Goal: Task Accomplishment & Management: Use online tool/utility

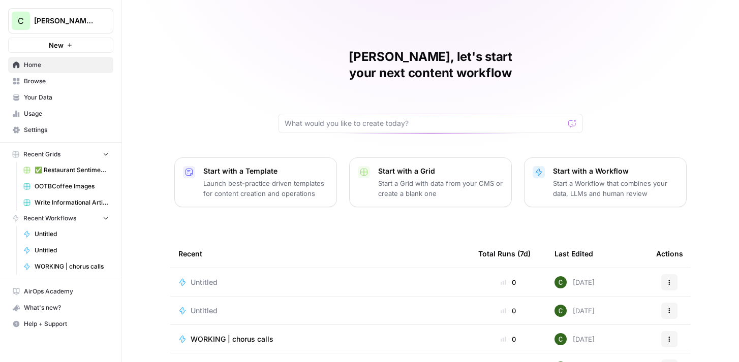
click at [82, 45] on button "New" at bounding box center [60, 45] width 105 height 15
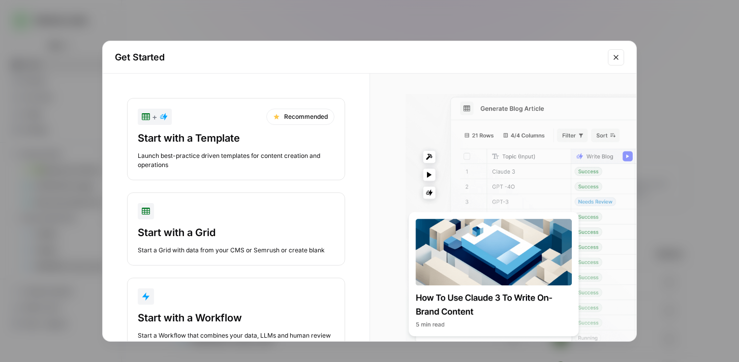
scroll to position [34, 0]
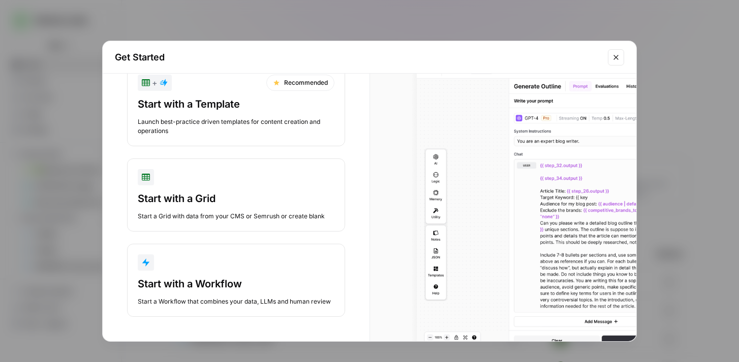
click at [254, 274] on button "Start with a Workflow Start a Workflow that combines your data, LLMs and human …" at bounding box center [236, 280] width 218 height 73
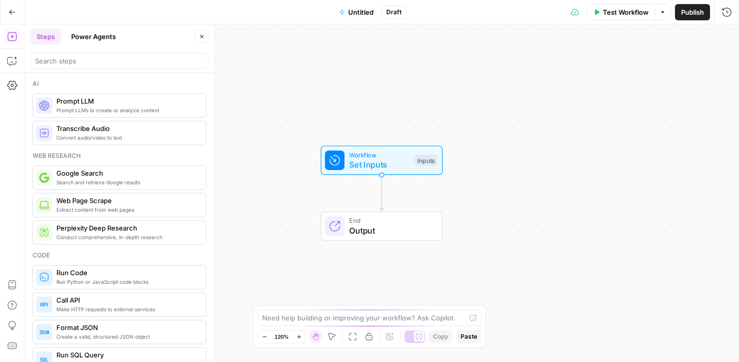
click at [96, 38] on button "Power Agents" at bounding box center [93, 36] width 57 height 16
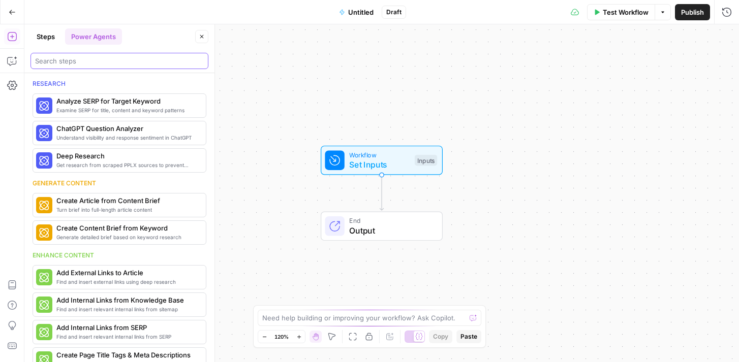
click at [101, 58] on input "search" at bounding box center [119, 61] width 169 height 10
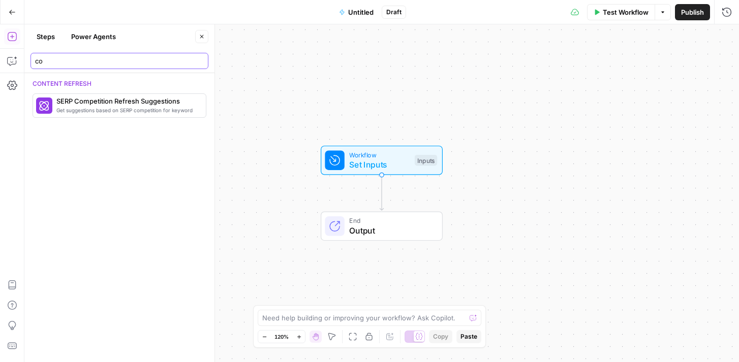
type input "c"
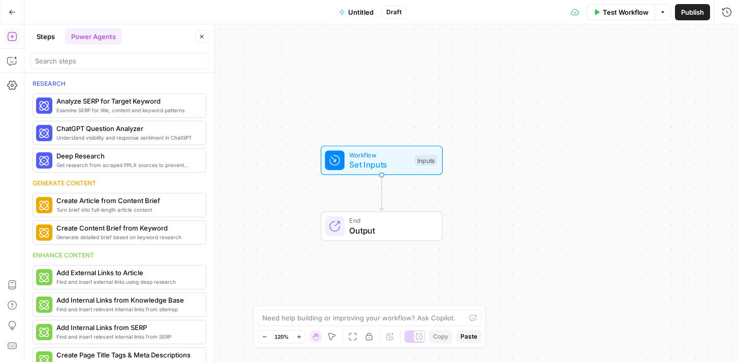
click at [47, 36] on button "Steps" at bounding box center [45, 36] width 30 height 16
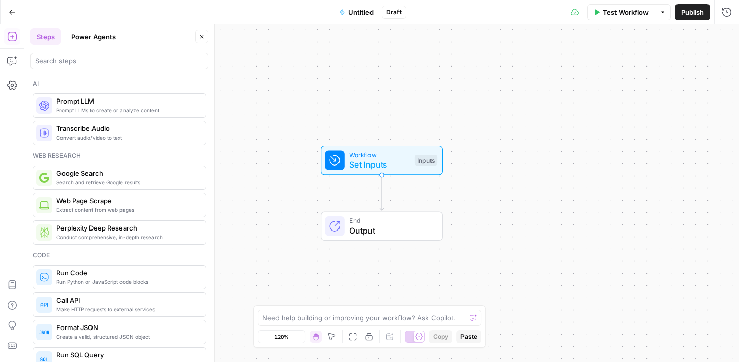
click at [96, 68] on div at bounding box center [119, 61] width 178 height 16
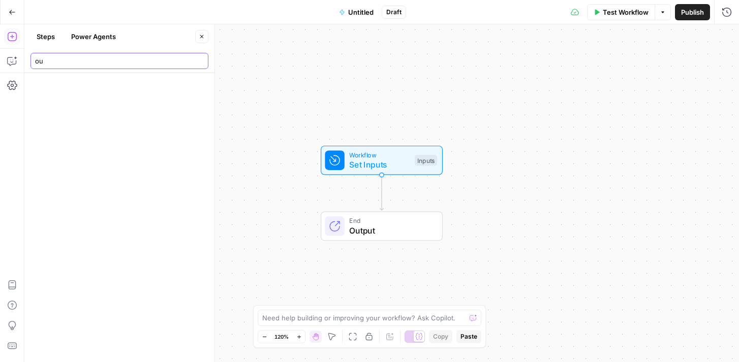
type input "o"
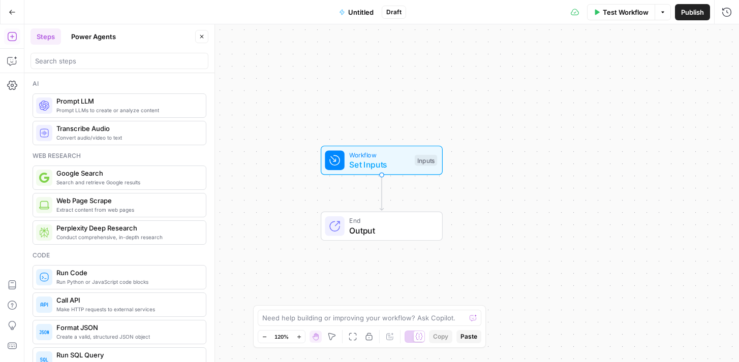
click at [11, 13] on icon "button" at bounding box center [12, 12] width 7 height 7
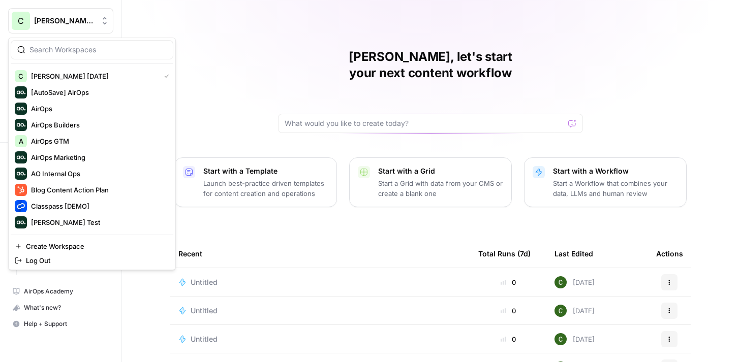
click at [78, 22] on span "Caroline AirCraft April 2025" at bounding box center [65, 21] width 62 height 10
click at [99, 141] on span "AirOps GTM" at bounding box center [98, 141] width 134 height 10
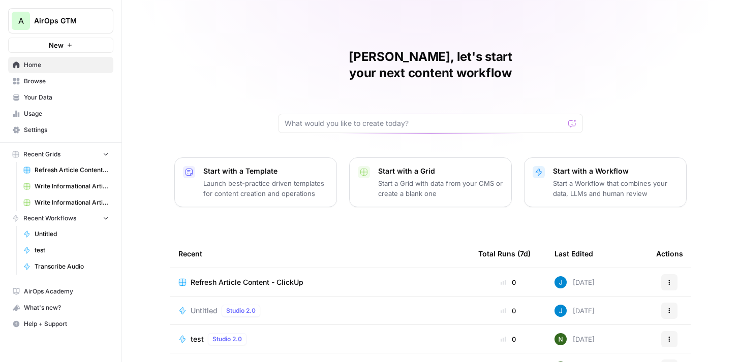
click at [70, 81] on span "Browse" at bounding box center [66, 81] width 85 height 9
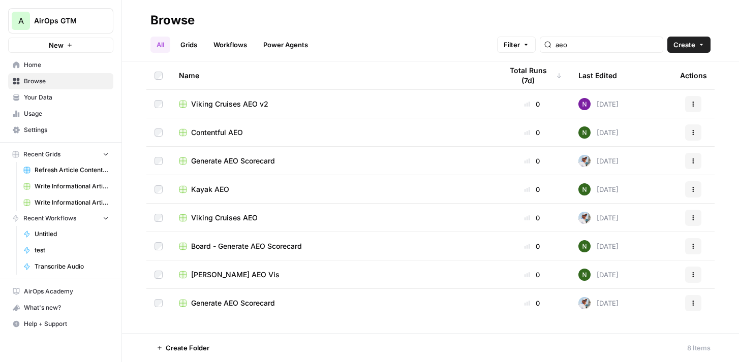
click at [694, 49] on span "Create" at bounding box center [684, 45] width 22 height 10
click at [678, 93] on span "Workflow" at bounding box center [669, 97] width 57 height 10
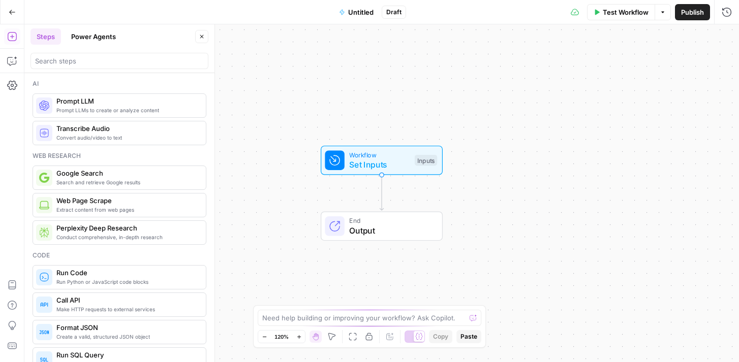
click at [111, 39] on button "Power Agents" at bounding box center [93, 36] width 57 height 16
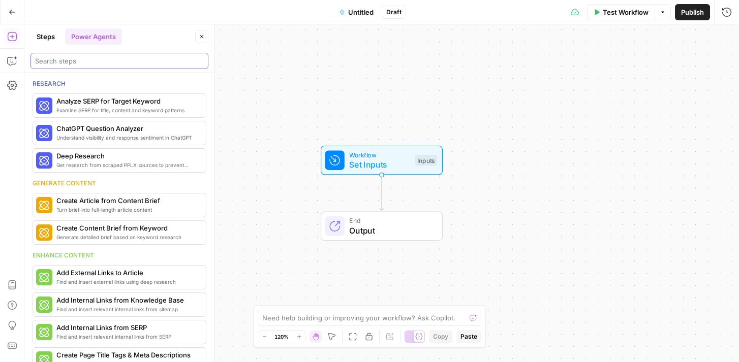
click at [134, 58] on input "search" at bounding box center [119, 61] width 169 height 10
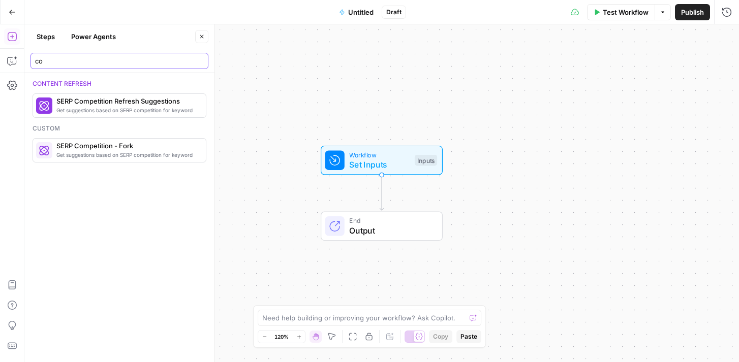
type input "c"
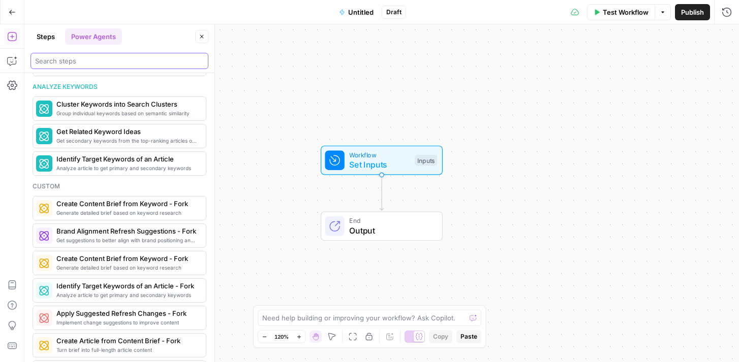
scroll to position [623, 0]
click at [11, 11] on icon "button" at bounding box center [12, 12] width 7 height 7
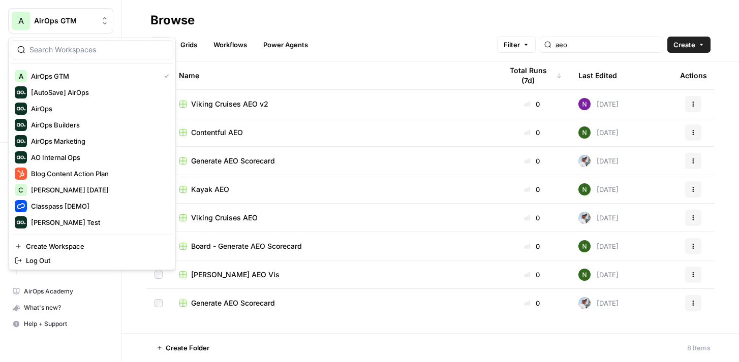
click at [44, 20] on span "AirOps GTM" at bounding box center [65, 21] width 62 height 10
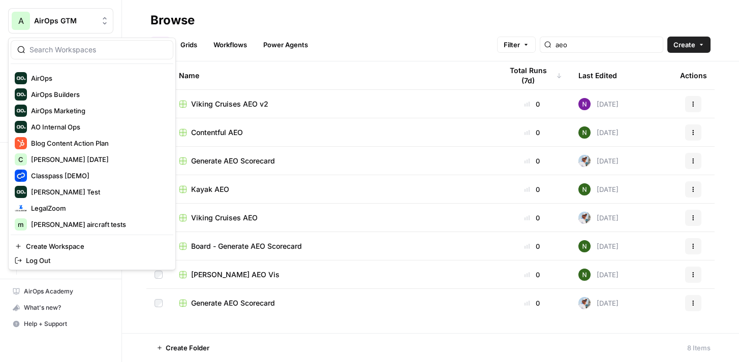
scroll to position [40, 0]
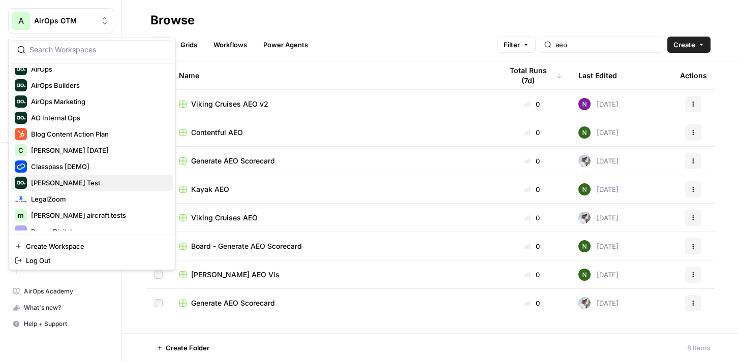
click at [69, 178] on span "[PERSON_NAME] Test" at bounding box center [98, 183] width 134 height 10
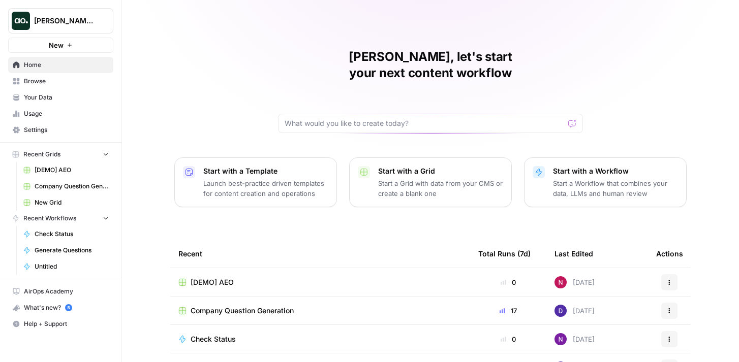
click at [214, 278] on span "[DEMO] AEO" at bounding box center [212, 283] width 43 height 10
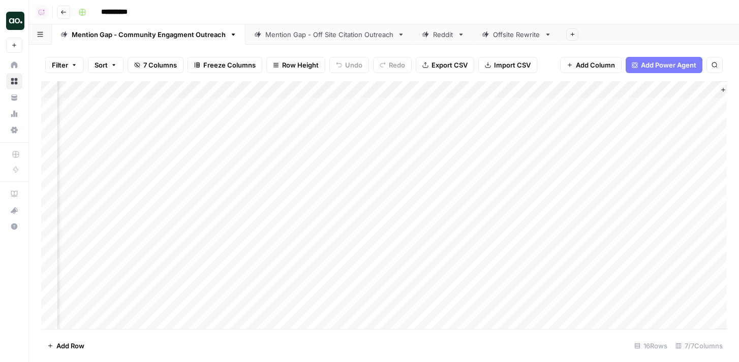
scroll to position [0, 791]
click at [489, 90] on div "Add Column" at bounding box center [384, 205] width 686 height 248
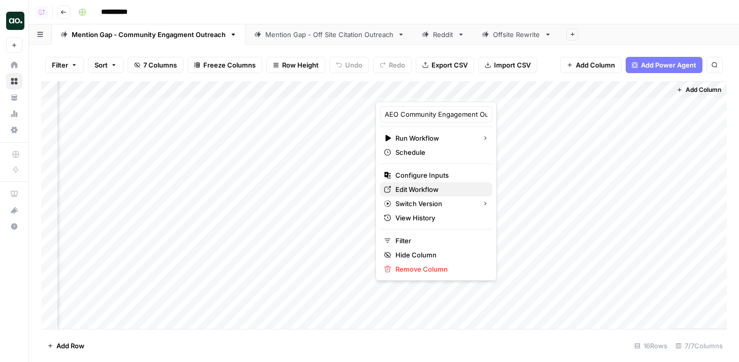
click at [432, 186] on span "Edit Workflow" at bounding box center [439, 190] width 89 height 10
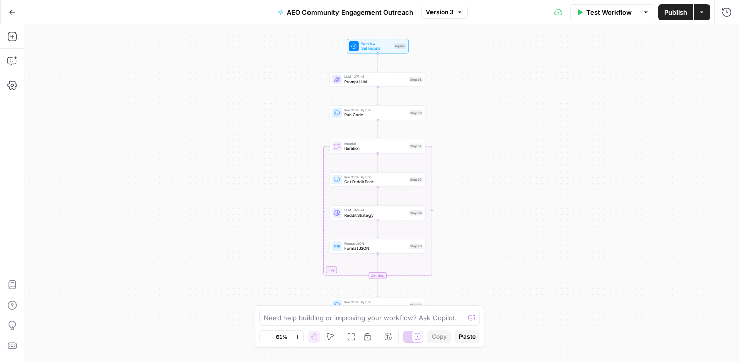
click at [7, 11] on button "Go Back" at bounding box center [12, 12] width 18 height 18
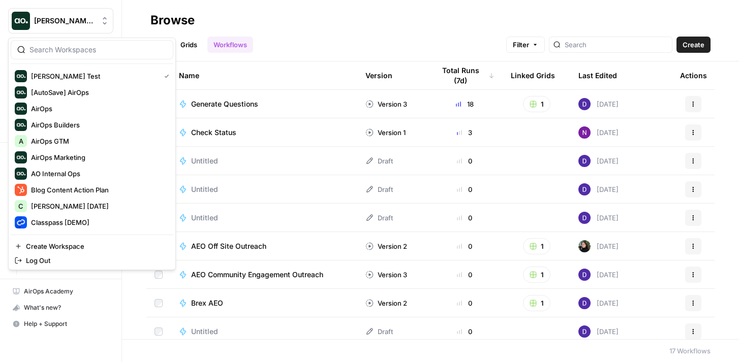
click at [72, 24] on span "[PERSON_NAME] Test" at bounding box center [65, 21] width 62 height 10
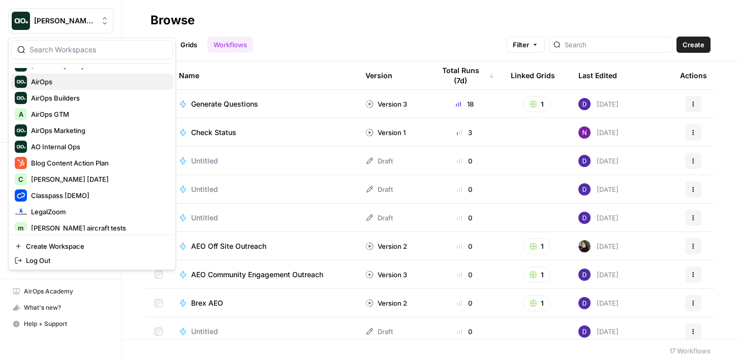
scroll to position [30, 0]
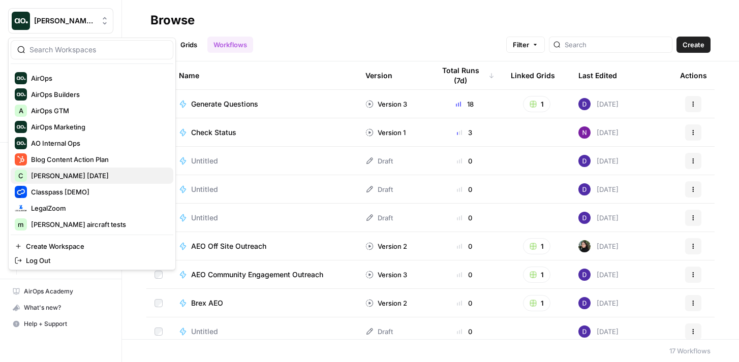
click at [110, 176] on span "[PERSON_NAME] [DATE]" at bounding box center [98, 176] width 134 height 10
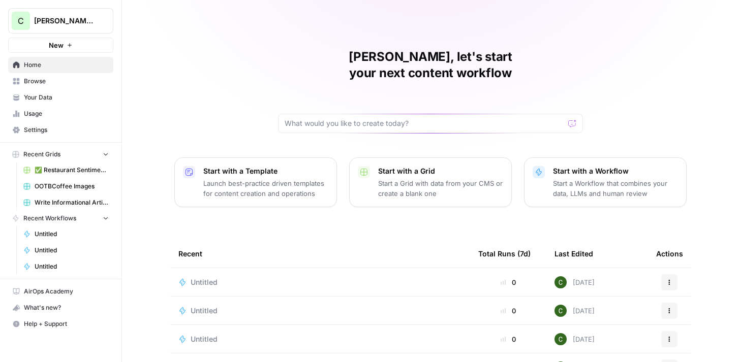
click at [69, 82] on span "Browse" at bounding box center [66, 81] width 85 height 9
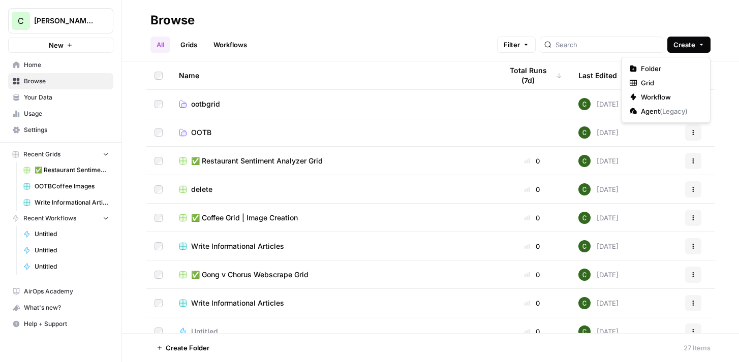
click at [681, 51] on button "Create" at bounding box center [688, 45] width 43 height 16
click at [666, 98] on span "Workflow" at bounding box center [669, 97] width 57 height 10
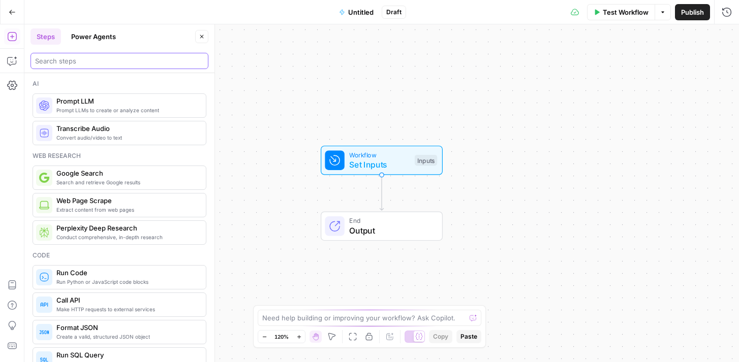
click at [168, 65] on input "search" at bounding box center [119, 61] width 169 height 10
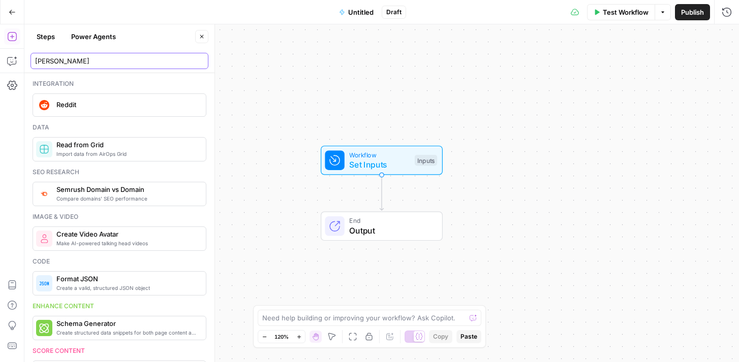
type input "redd"
click at [127, 108] on span "Reddit" at bounding box center [126, 105] width 141 height 10
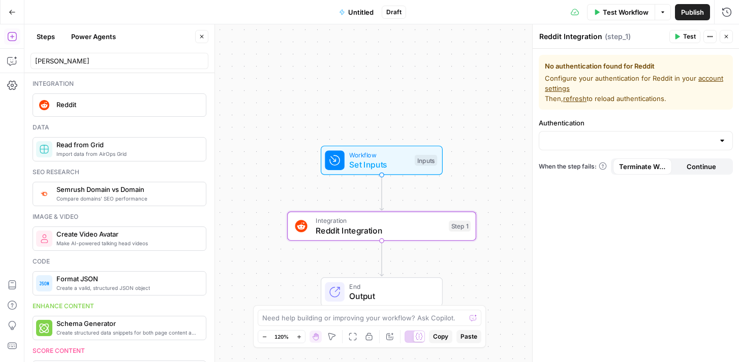
click at [104, 37] on button "Power Agents" at bounding box center [93, 36] width 57 height 16
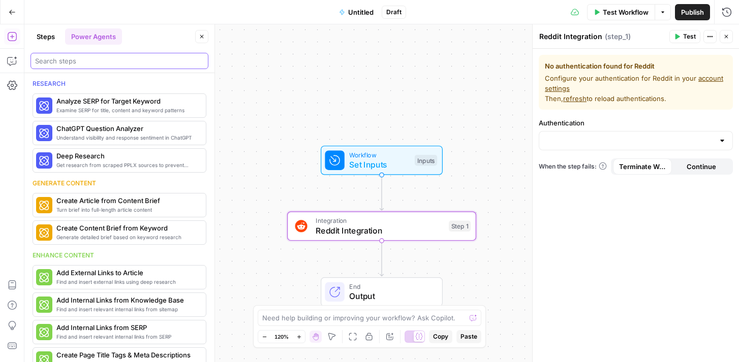
click at [109, 62] on input "search" at bounding box center [119, 61] width 169 height 10
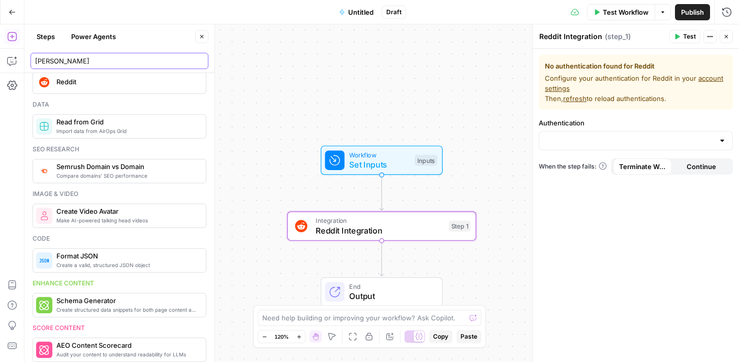
scroll to position [29, 0]
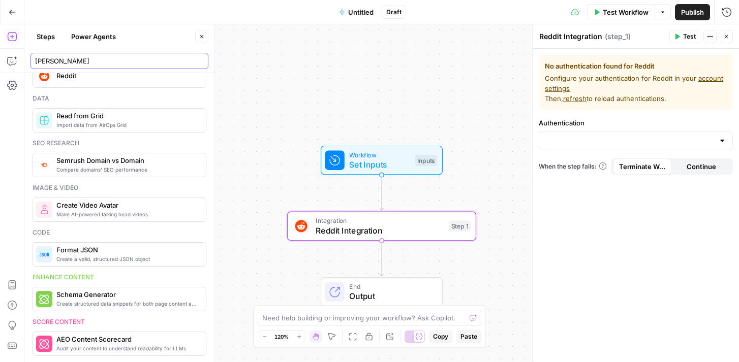
type input "redd"
click at [365, 11] on span "Untitled" at bounding box center [360, 12] width 25 height 10
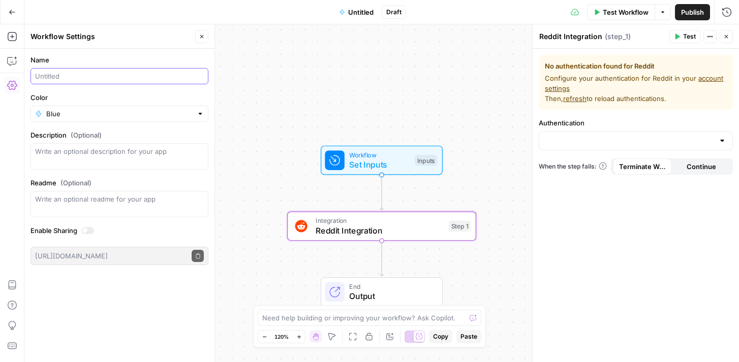
click at [74, 75] on input "Name" at bounding box center [119, 76] width 169 height 10
type input "delete 8.14"
click at [8, 6] on button "Go Back" at bounding box center [12, 12] width 18 height 18
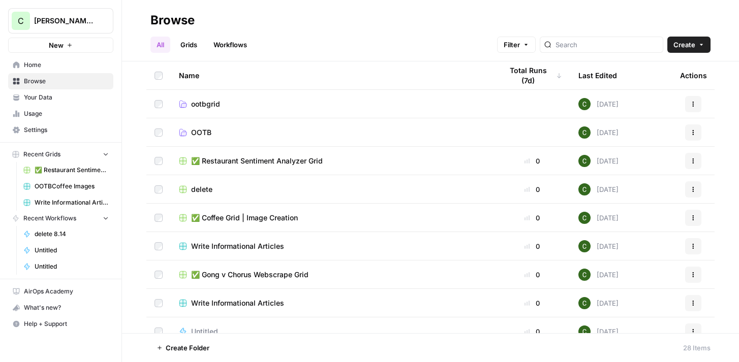
click at [687, 48] on span "Create" at bounding box center [684, 45] width 22 height 10
click at [670, 95] on span "Workflow" at bounding box center [669, 97] width 57 height 10
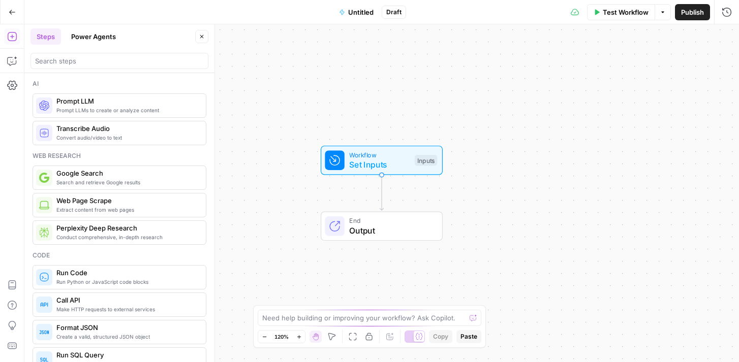
click at [89, 37] on button "Power Agents" at bounding box center [93, 36] width 57 height 16
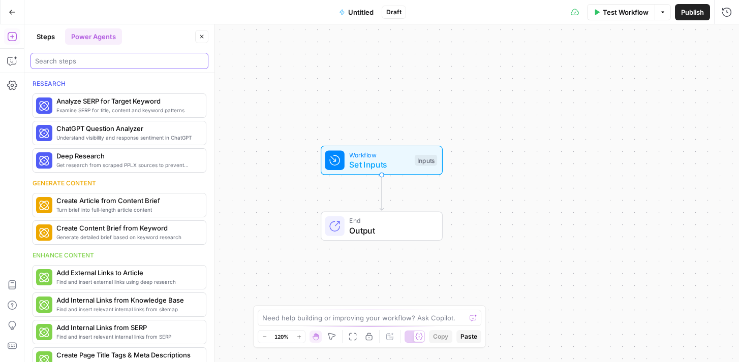
click at [93, 60] on input "search" at bounding box center [119, 61] width 169 height 10
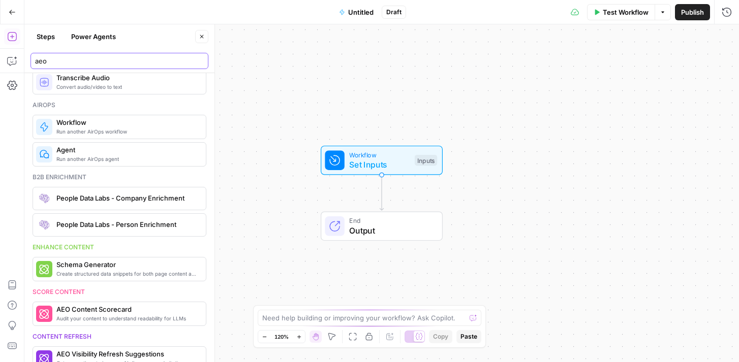
scroll to position [347, 0]
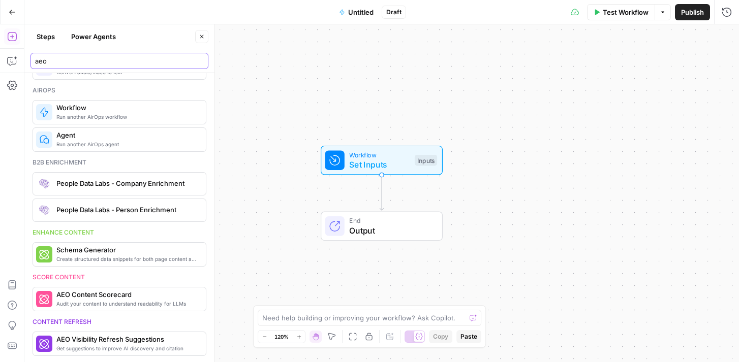
click at [43, 61] on input "aeo" at bounding box center [119, 61] width 169 height 10
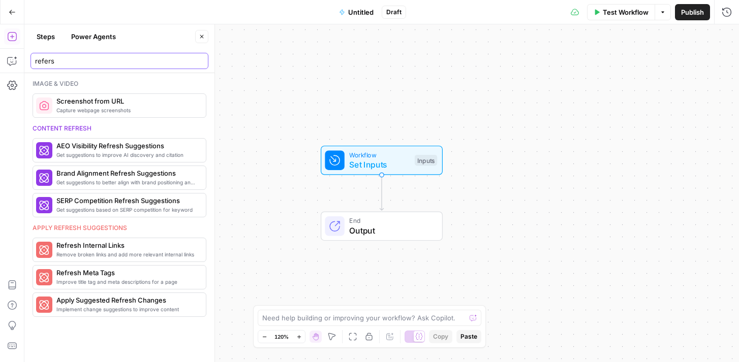
scroll to position [0, 0]
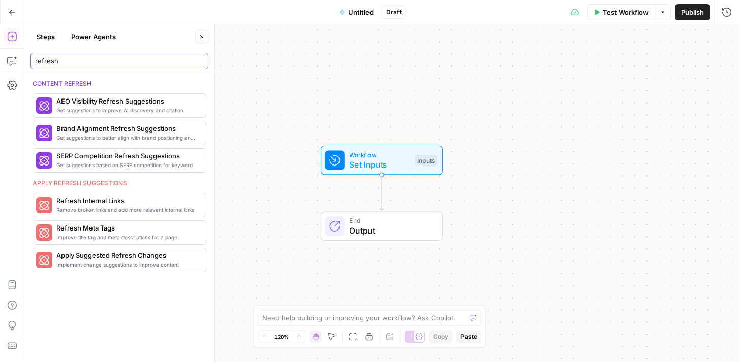
click at [53, 60] on input "refresh" at bounding box center [119, 61] width 169 height 10
type input "refresh"
click at [79, 102] on span "AEO Visibility Refresh Suggestions" at bounding box center [104, 101] width 96 height 10
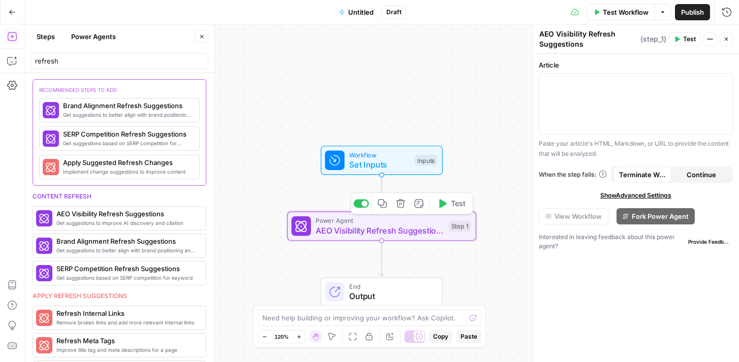
click at [371, 233] on span "AEO Visibility Refresh Suggestions" at bounding box center [380, 231] width 128 height 12
click at [9, 10] on icon "button" at bounding box center [12, 12] width 7 height 7
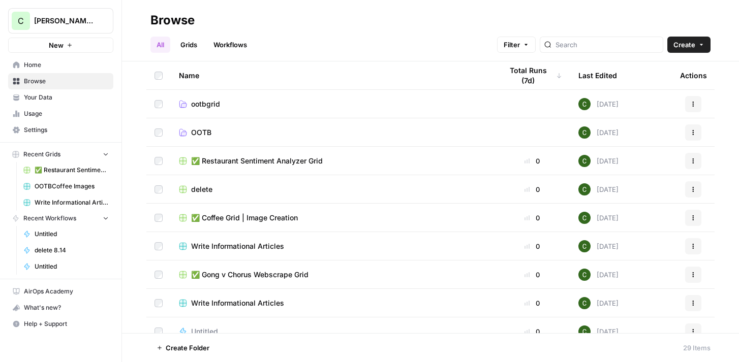
click at [76, 24] on span "Caroline AirCraft April 2025" at bounding box center [65, 21] width 62 height 10
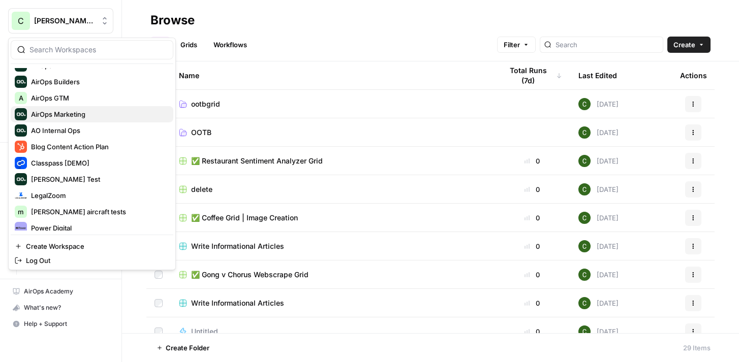
scroll to position [64, 0]
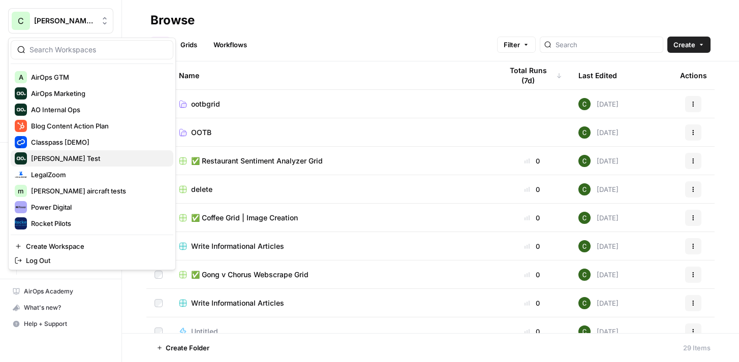
click at [92, 154] on span "[PERSON_NAME] Test" at bounding box center [98, 159] width 134 height 10
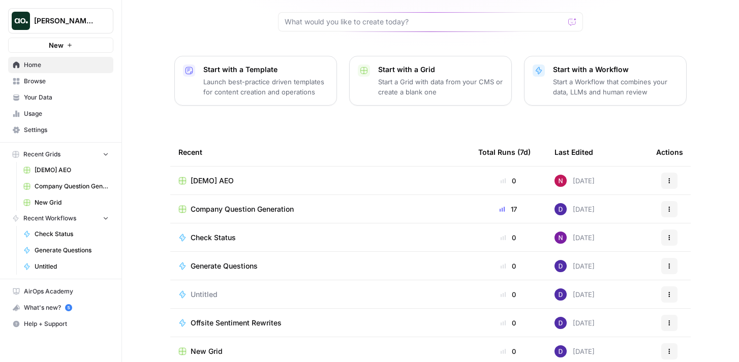
scroll to position [105, 0]
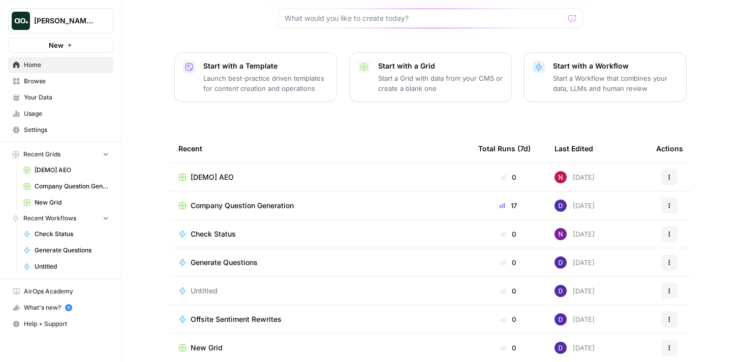
click at [216, 343] on span "New Grid" at bounding box center [207, 348] width 32 height 10
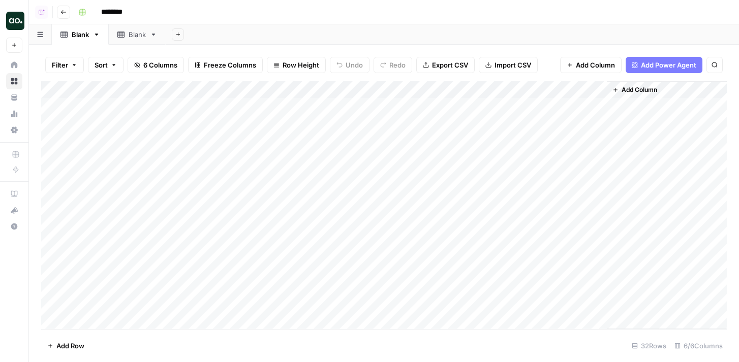
click at [59, 15] on button "Go back" at bounding box center [63, 12] width 13 height 13
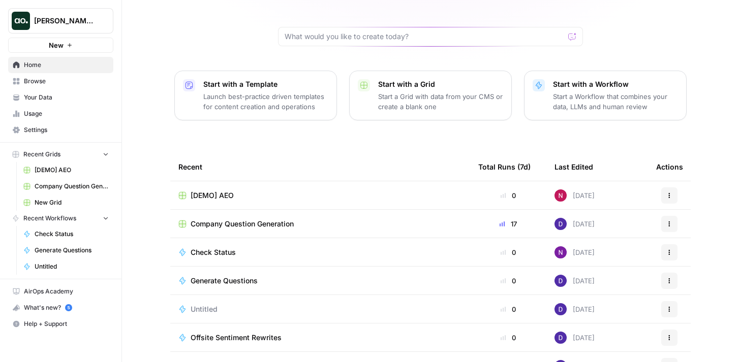
scroll to position [105, 0]
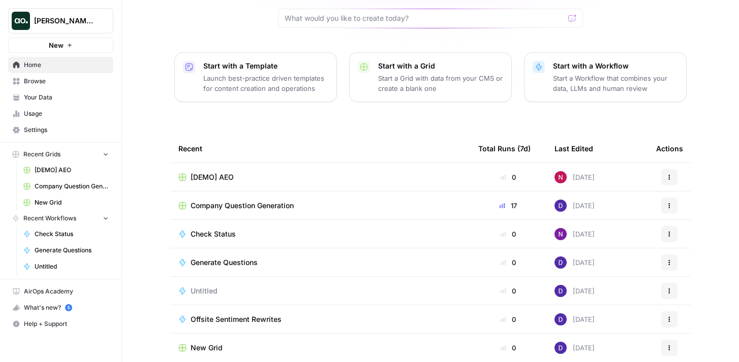
click at [226, 172] on span "[DEMO] AEO" at bounding box center [212, 177] width 43 height 10
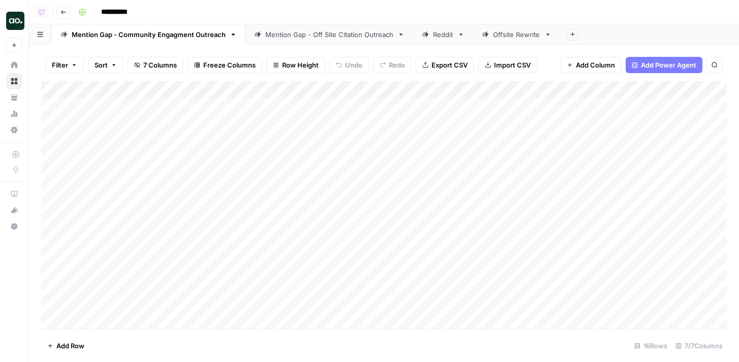
click at [64, 13] on icon "button" at bounding box center [63, 12] width 6 height 6
